Goal: Find specific page/section: Find specific page/section

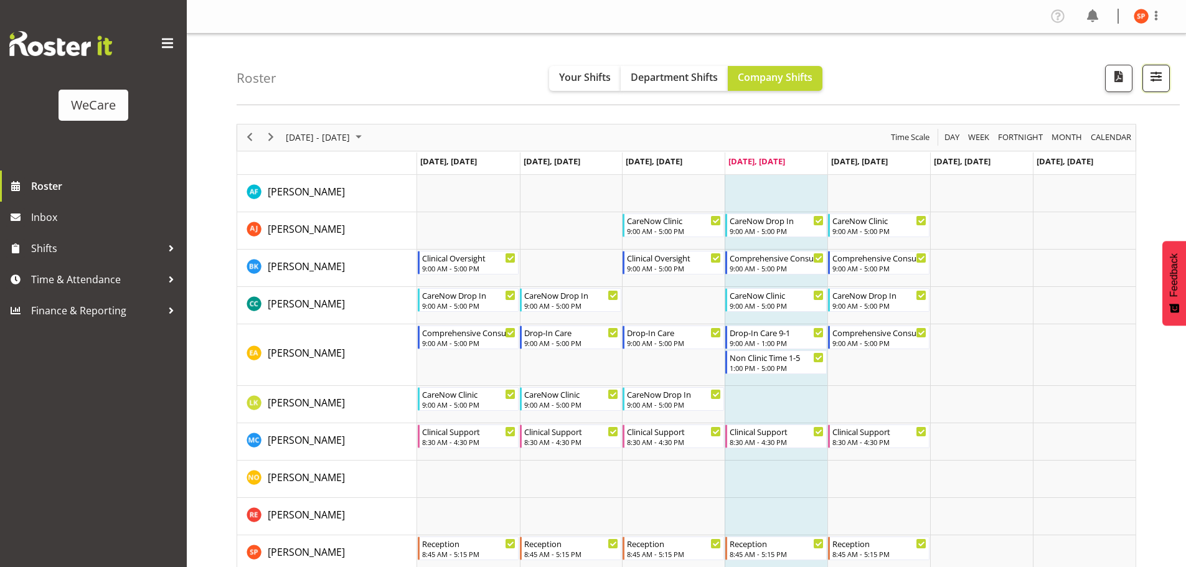
click at [1157, 73] on span "button" at bounding box center [1156, 77] width 16 height 16
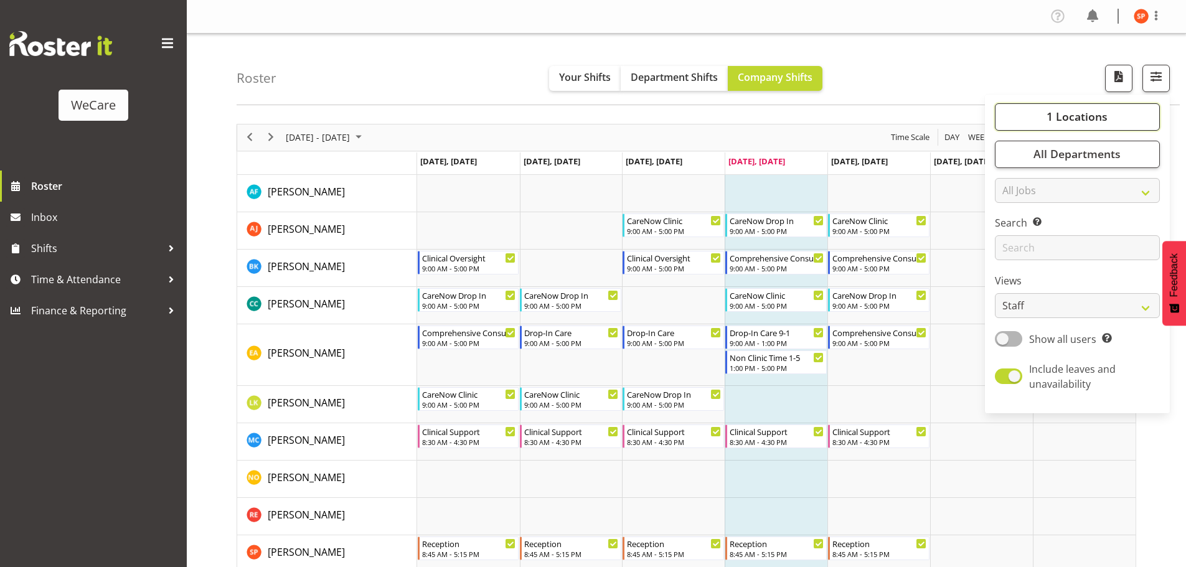
click at [1063, 113] on span "1 Locations" at bounding box center [1077, 116] width 61 height 15
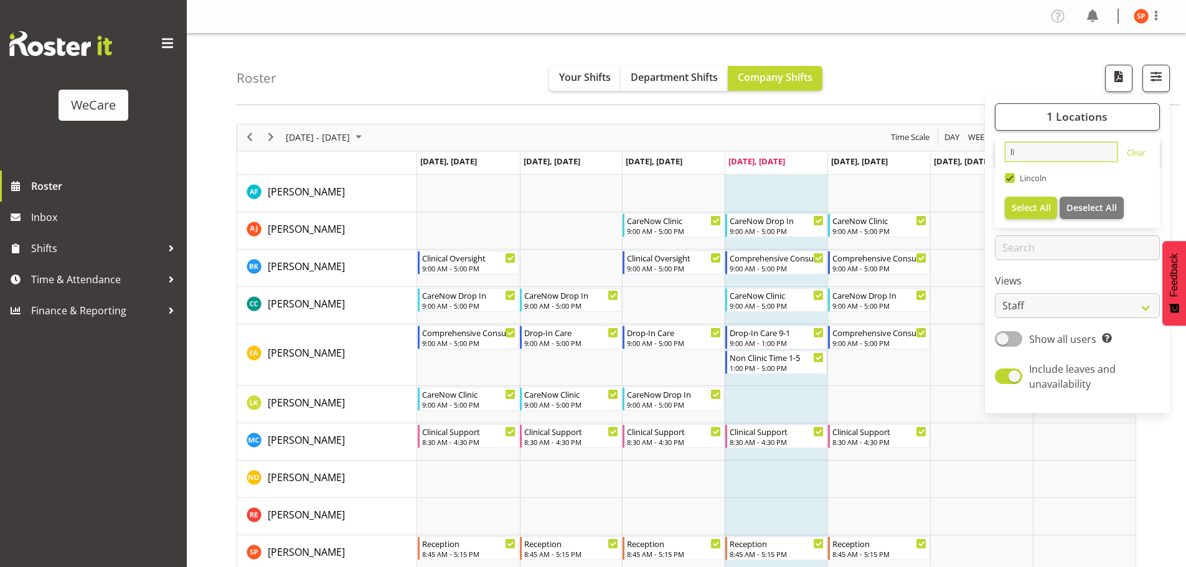
drag, startPoint x: 1036, startPoint y: 151, endPoint x: 966, endPoint y: 154, distance: 70.4
click at [977, 153] on div "Roster Your Shifts Department Shifts Company Shifts 1 Locations li Clear [GEOGR…" at bounding box center [687, 364] width 1000 height 661
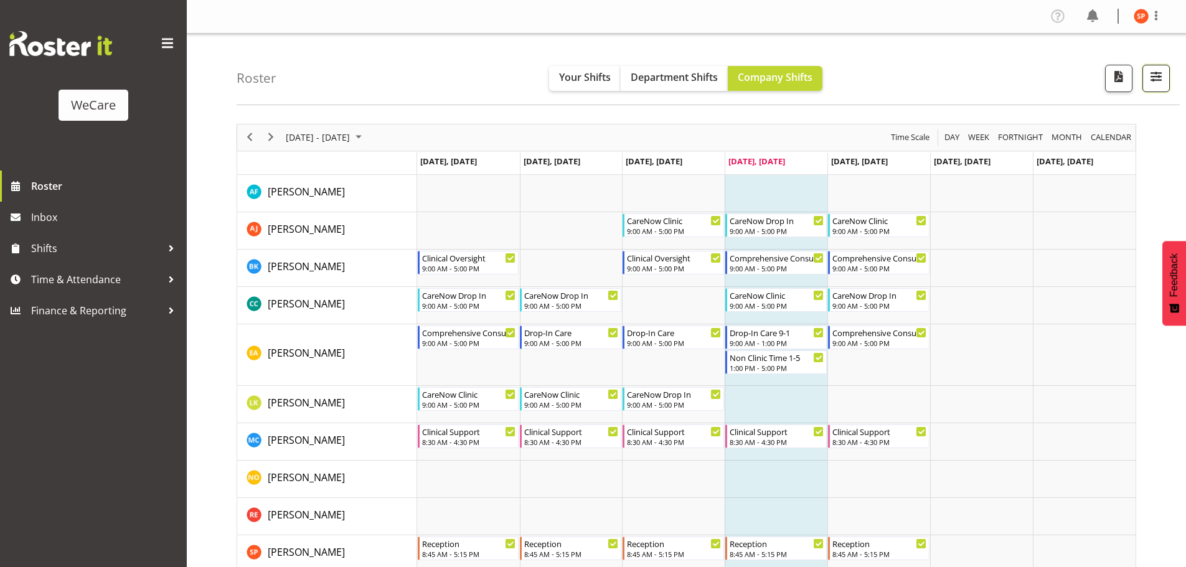
click at [1159, 70] on span "button" at bounding box center [1156, 77] width 16 height 16
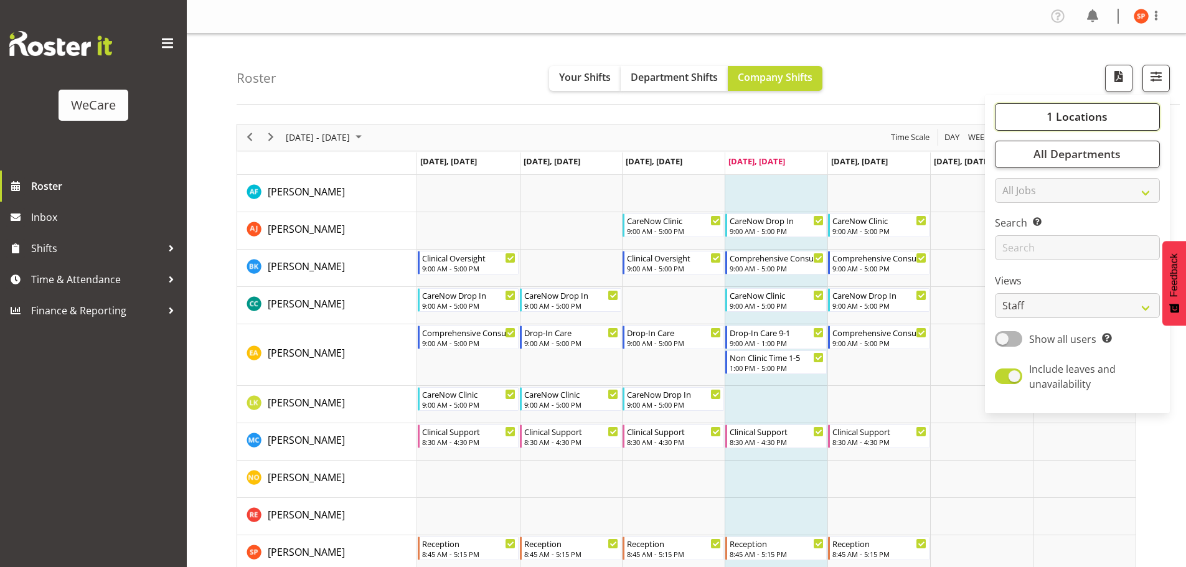
click at [1074, 120] on span "1 Locations" at bounding box center [1077, 116] width 61 height 15
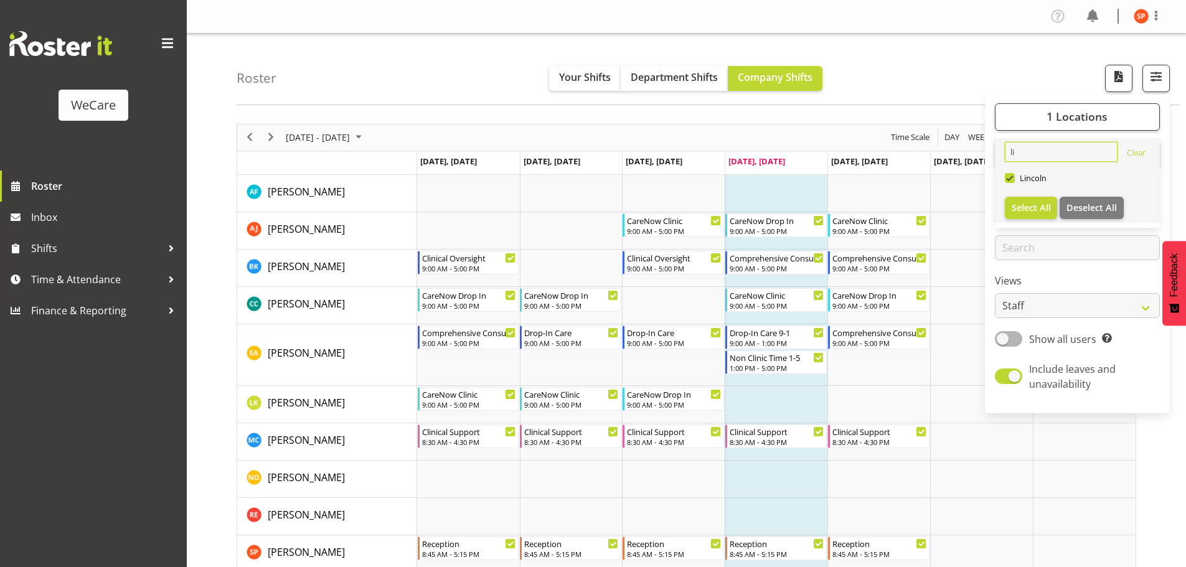
click at [1035, 151] on input "li" at bounding box center [1061, 152] width 113 height 20
type input "l"
type input "w"
click at [1008, 179] on span at bounding box center [1010, 178] width 10 height 10
click at [1008, 179] on input "Wigram" at bounding box center [1009, 178] width 8 height 8
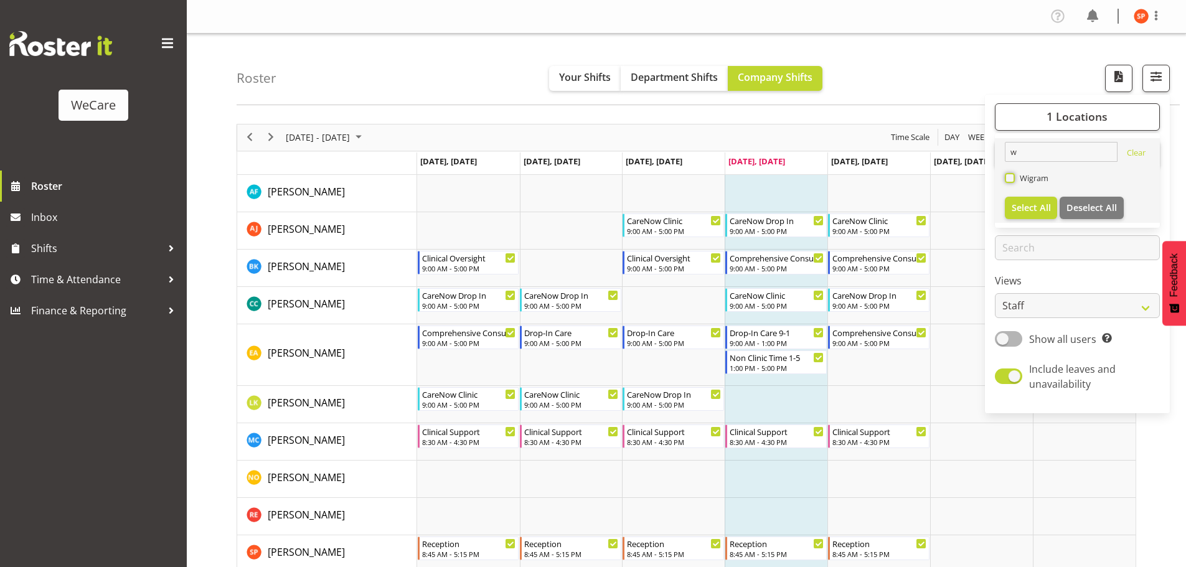
checkbox input "true"
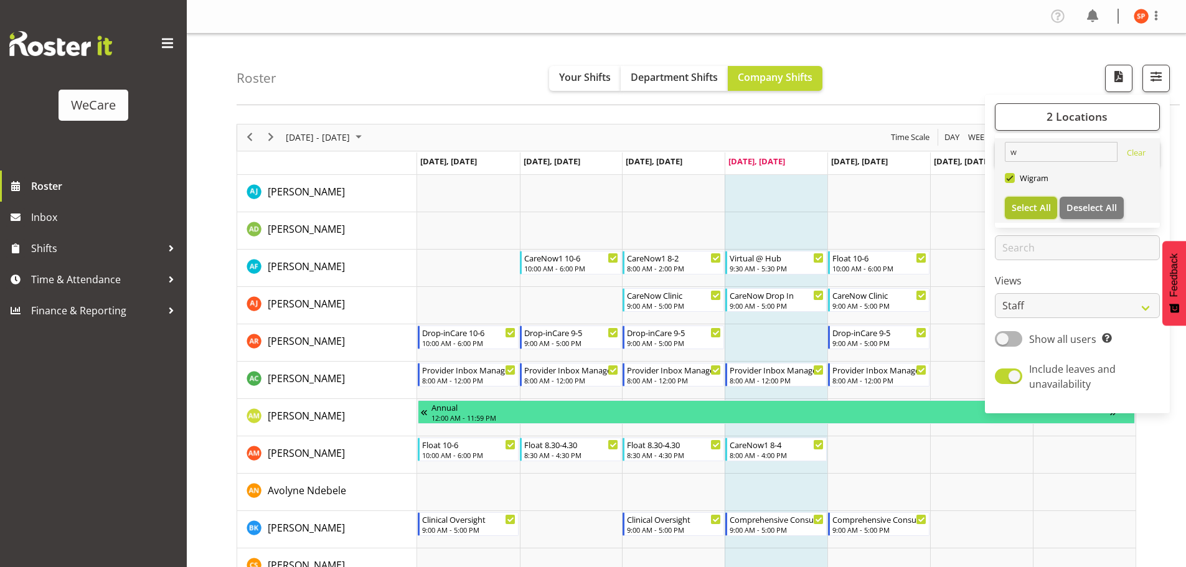
click at [1035, 212] on span "Select All" at bounding box center [1031, 208] width 39 height 12
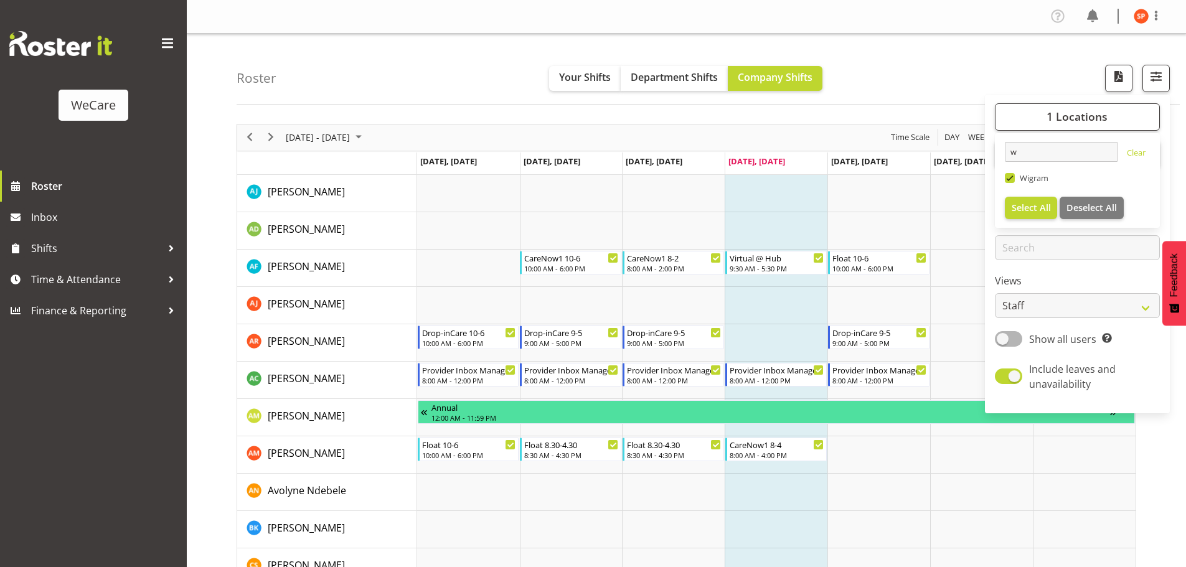
click at [909, 62] on div "Roster Your Shifts Department Shifts Company Shifts 1 Locations w [GEOGRAPHIC_D…" at bounding box center [709, 70] width 944 height 72
